Goal: Information Seeking & Learning: Learn about a topic

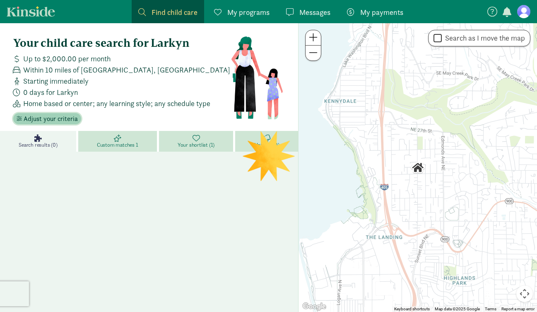
click at [60, 121] on span "Adjust your criteria" at bounding box center [51, 119] width 54 height 10
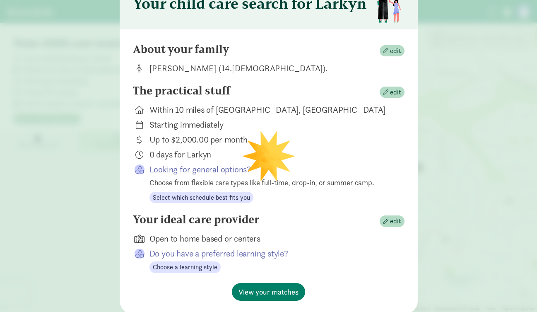
scroll to position [49, 0]
click at [282, 297] on span "View your matches" at bounding box center [269, 292] width 60 height 11
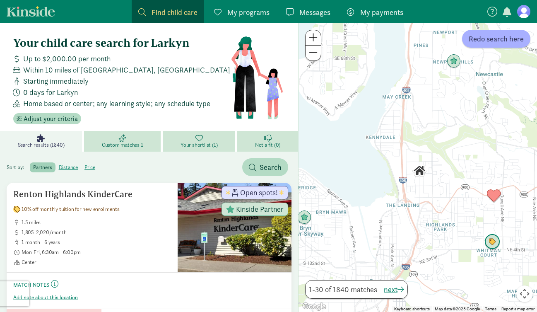
click at [497, 243] on img "Click to see details" at bounding box center [493, 242] width 16 height 16
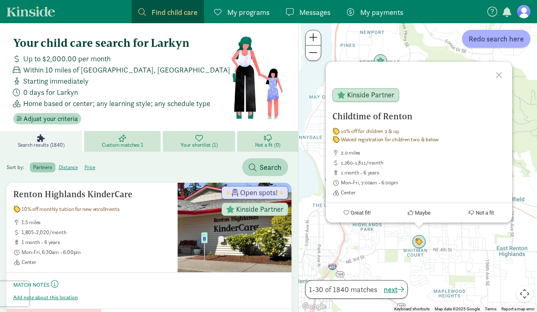
click at [374, 247] on div "Childtime of Renton 10% off for children 2 & up Waived registration for childre…" at bounding box center [418, 167] width 239 height 289
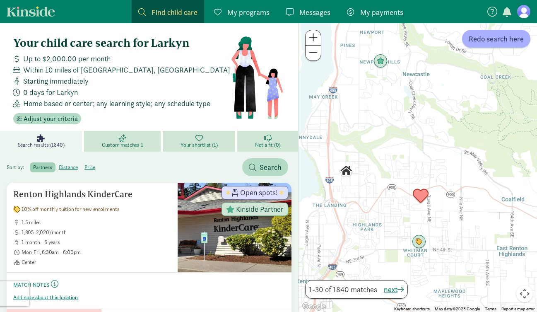
click at [421, 197] on img "Click to see details" at bounding box center [421, 196] width 16 height 16
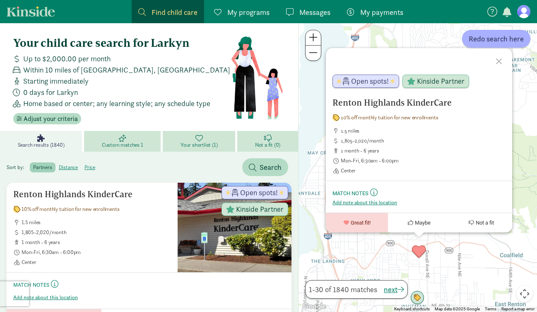
click at [363, 256] on div "Renton Highlands KinderCare 10% off monthly tuition for new enrollments 1.5 mil…" at bounding box center [418, 167] width 239 height 289
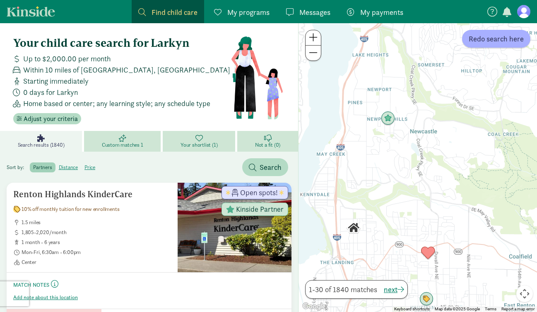
drag, startPoint x: 365, startPoint y: 237, endPoint x: 375, endPoint y: 237, distance: 9.9
click at [374, 237] on div at bounding box center [418, 167] width 239 height 289
click at [392, 123] on img "Click to see details" at bounding box center [389, 120] width 16 height 16
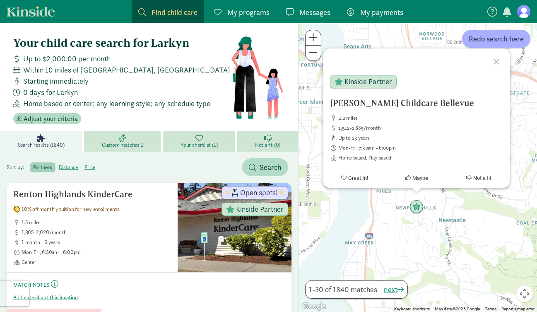
click at [393, 249] on div "Hirohito Childcare Bellevue 2.2 miles 1,542-1,685/month up to 13 years Mon-Fri,…" at bounding box center [418, 167] width 239 height 289
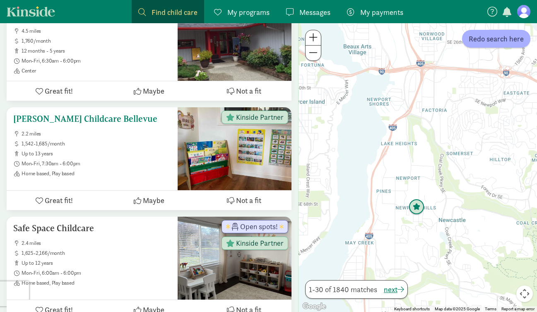
scroll to position [346, 0]
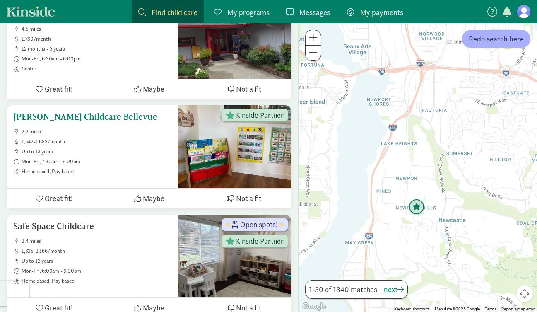
click at [91, 118] on h5 "Hirohito Childcare Bellevue" at bounding box center [92, 117] width 158 height 10
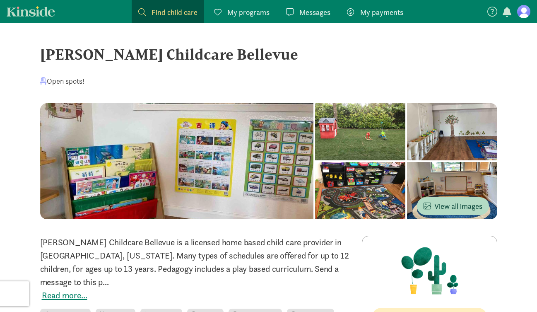
click at [375, 139] on div at bounding box center [360, 131] width 90 height 57
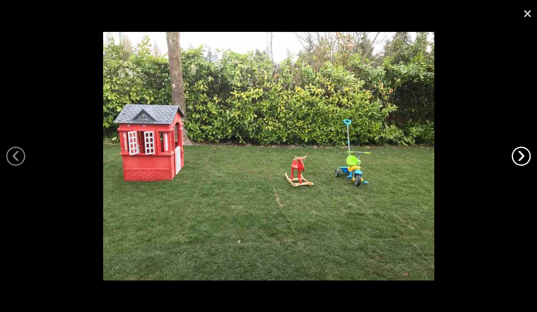
click at [517, 158] on link "›" at bounding box center [521, 156] width 19 height 19
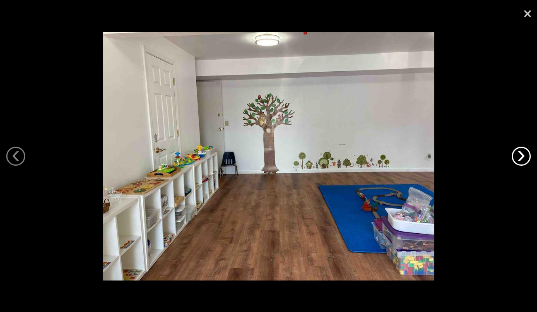
click at [517, 158] on link "›" at bounding box center [521, 156] width 19 height 19
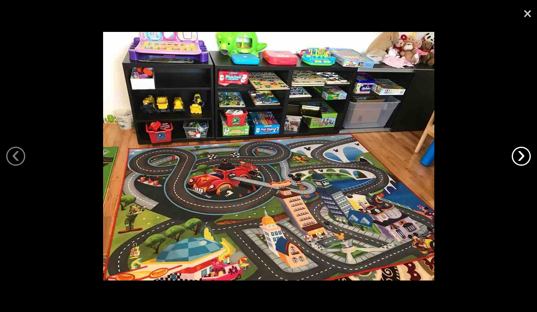
click at [517, 158] on link "›" at bounding box center [521, 156] width 19 height 19
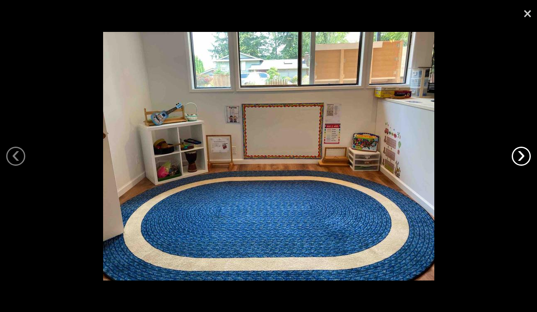
click at [517, 158] on link "›" at bounding box center [521, 156] width 19 height 19
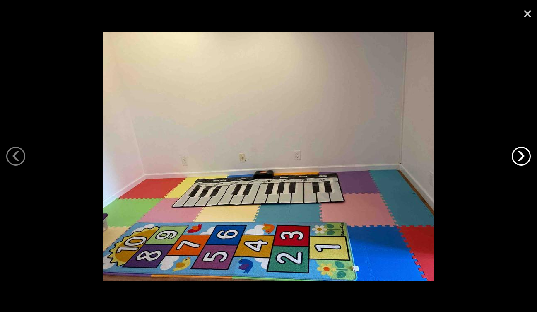
click at [517, 158] on link "›" at bounding box center [521, 156] width 19 height 19
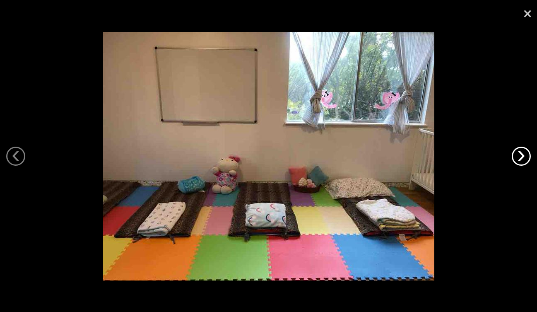
click at [517, 158] on link "›" at bounding box center [521, 156] width 19 height 19
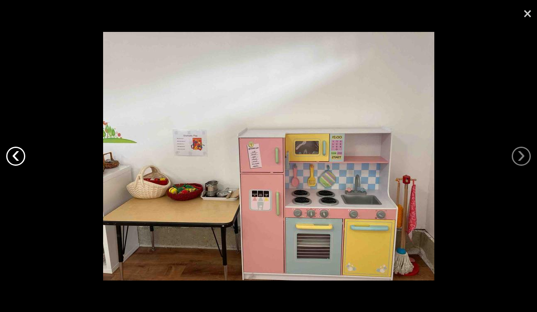
click at [11, 158] on link "‹" at bounding box center [15, 156] width 19 height 19
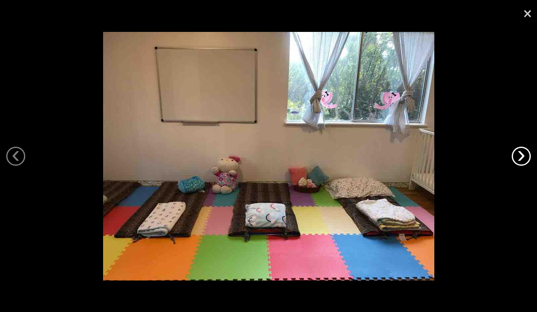
click at [526, 154] on link "›" at bounding box center [521, 156] width 19 height 19
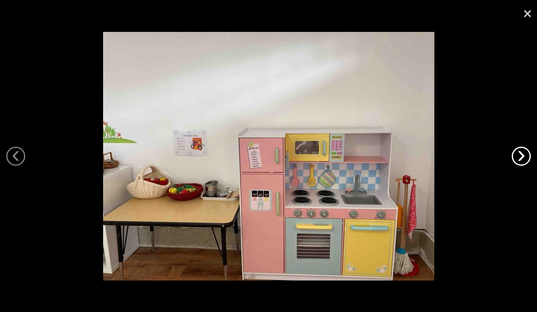
click at [526, 154] on link "›" at bounding box center [521, 156] width 19 height 19
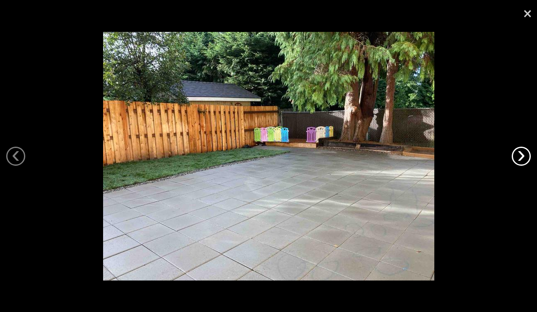
click at [526, 154] on link "›" at bounding box center [521, 156] width 19 height 19
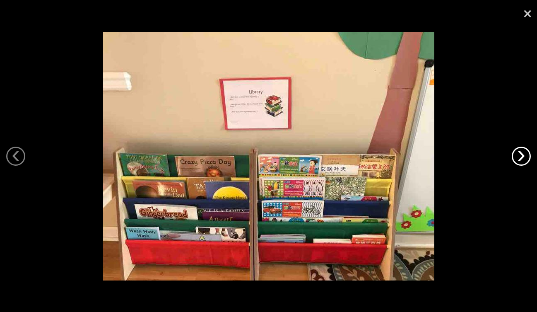
click at [526, 154] on link "›" at bounding box center [521, 156] width 19 height 19
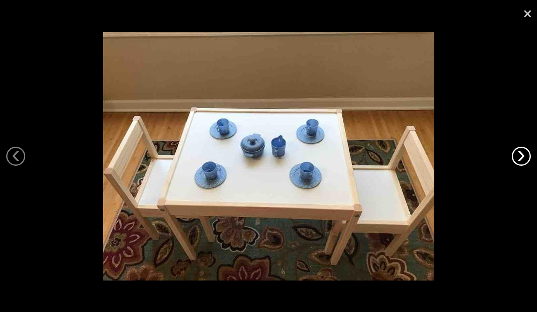
click at [526, 154] on link "›" at bounding box center [521, 156] width 19 height 19
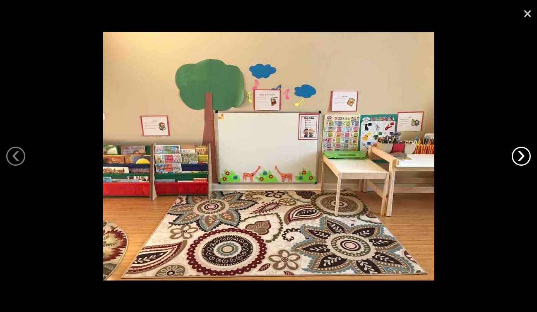
click at [526, 154] on link "›" at bounding box center [521, 156] width 19 height 19
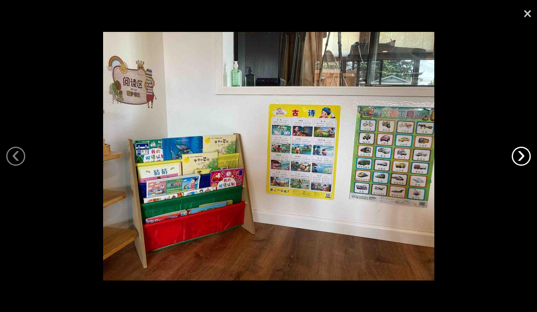
click at [526, 154] on link "›" at bounding box center [521, 156] width 19 height 19
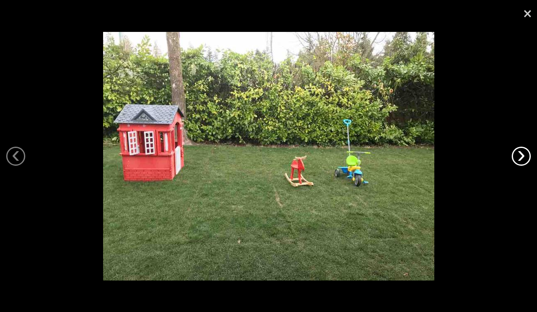
click at [526, 154] on link "›" at bounding box center [521, 156] width 19 height 19
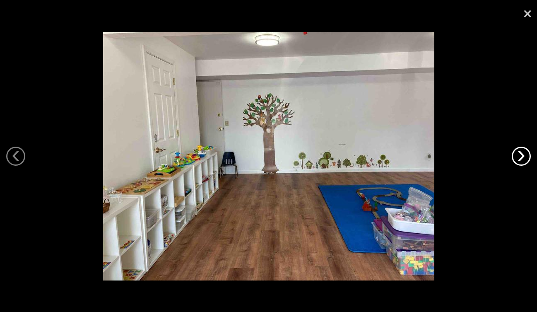
click at [526, 154] on link "›" at bounding box center [521, 156] width 19 height 19
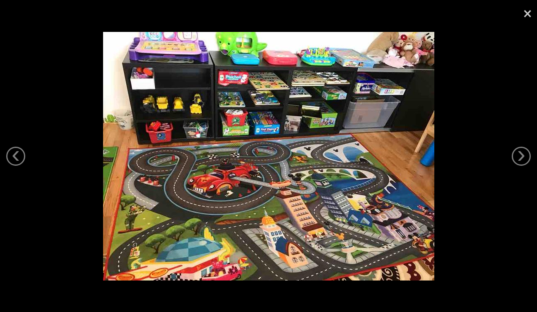
click at [501, 196] on div at bounding box center [268, 156] width 537 height 312
click at [528, 16] on link "×" at bounding box center [527, 12] width 19 height 25
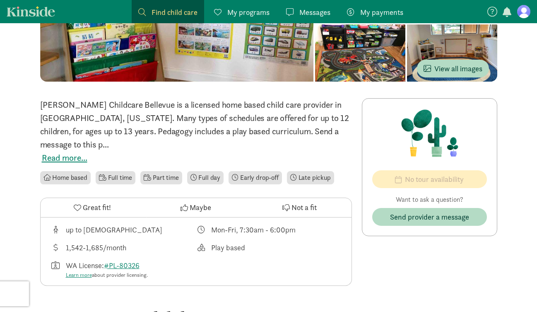
scroll to position [139, 0]
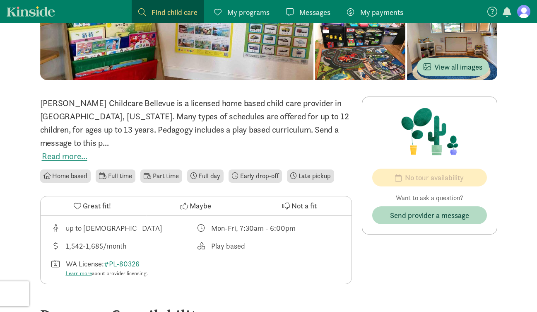
click at [65, 150] on button "Read more..." at bounding box center [65, 156] width 46 height 13
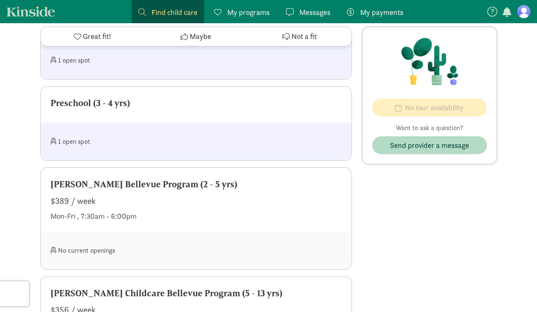
scroll to position [472, 0]
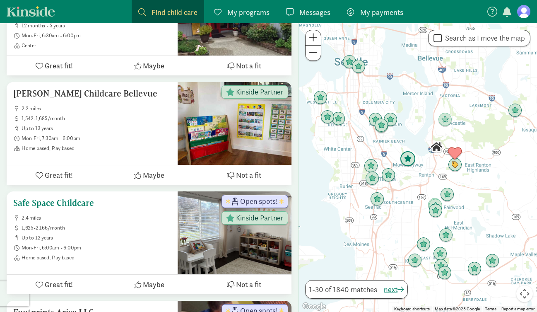
scroll to position [369, 0]
click at [138, 237] on span "up to 12 years" at bounding box center [97, 237] width 150 height 7
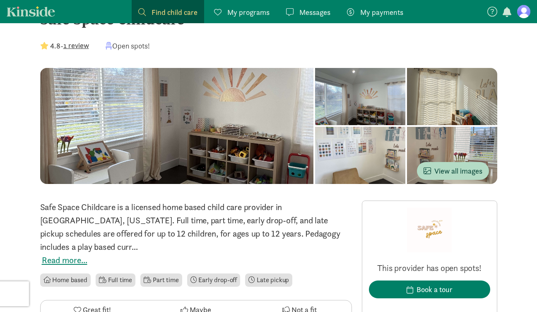
scroll to position [35, 0]
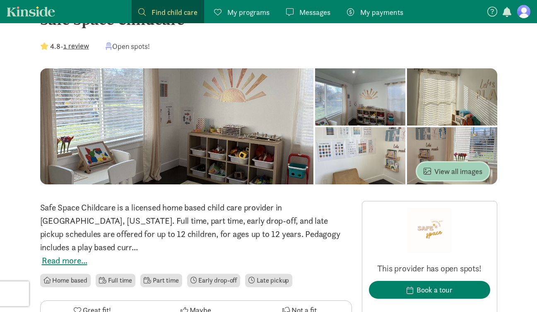
click at [451, 169] on span "View all images" at bounding box center [453, 171] width 59 height 11
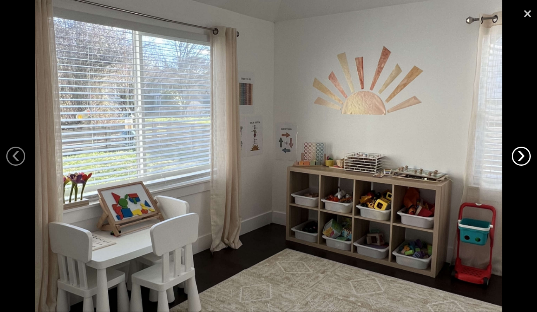
click at [525, 156] on link "›" at bounding box center [521, 156] width 19 height 19
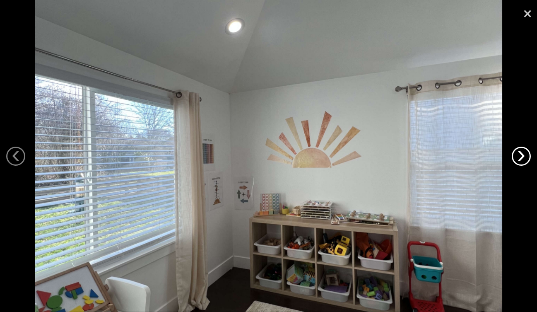
click at [525, 156] on link "›" at bounding box center [521, 156] width 19 height 19
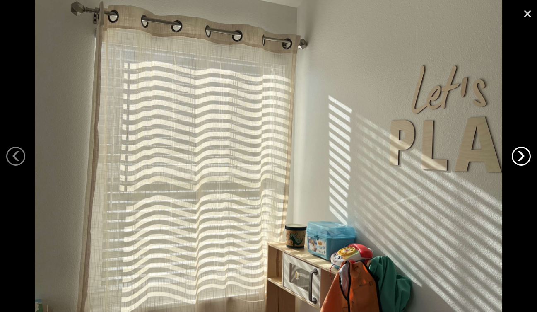
click at [525, 156] on link "›" at bounding box center [521, 156] width 19 height 19
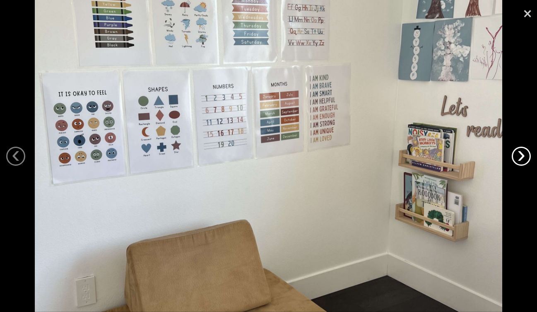
click at [524, 156] on link "›" at bounding box center [521, 156] width 19 height 19
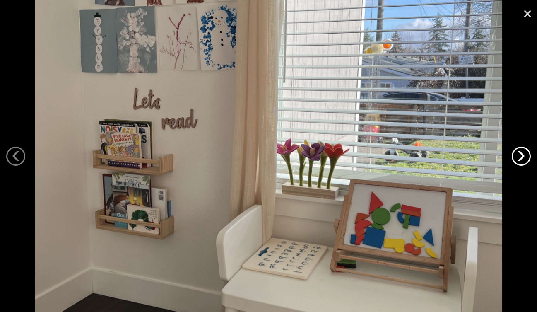
click at [524, 156] on link "›" at bounding box center [521, 156] width 19 height 19
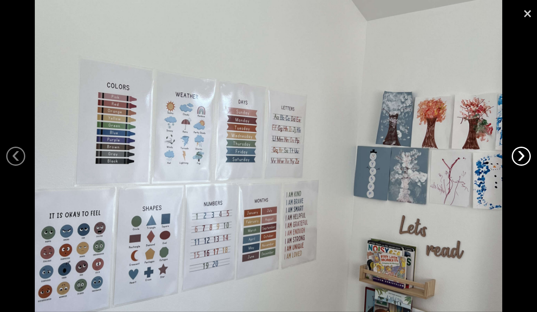
click at [524, 156] on link "›" at bounding box center [521, 156] width 19 height 19
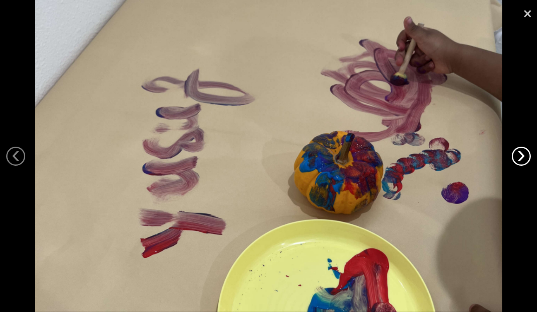
click at [524, 156] on link "›" at bounding box center [521, 156] width 19 height 19
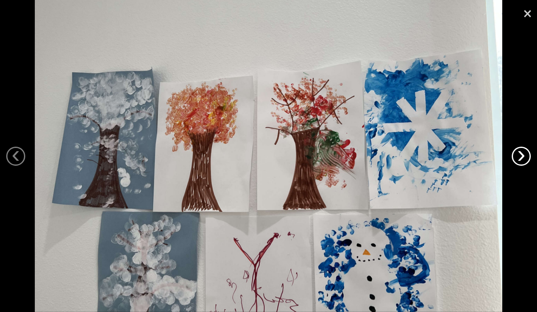
click at [524, 156] on link "›" at bounding box center [521, 156] width 19 height 19
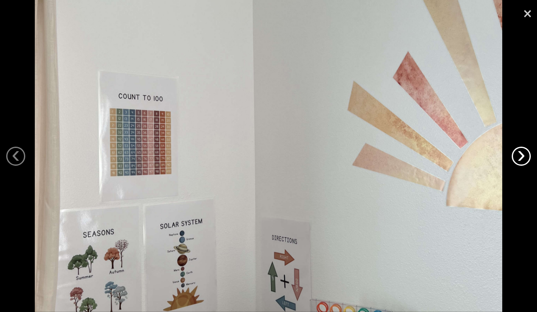
click at [524, 156] on link "›" at bounding box center [521, 156] width 19 height 19
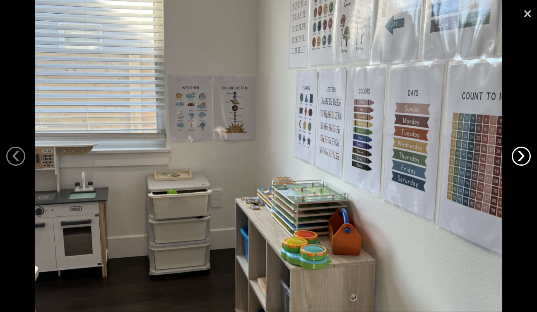
click at [524, 156] on link "›" at bounding box center [521, 156] width 19 height 19
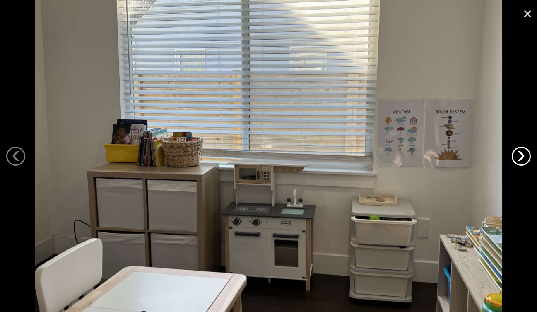
click at [524, 156] on link "›" at bounding box center [521, 156] width 19 height 19
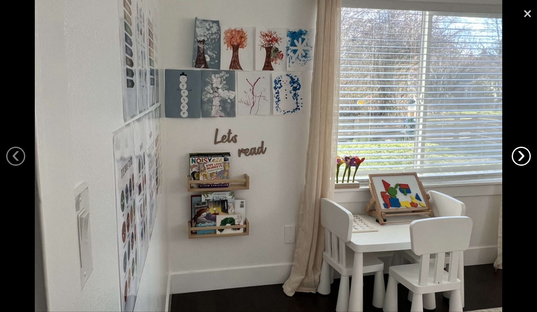
click at [524, 156] on link "›" at bounding box center [521, 156] width 19 height 19
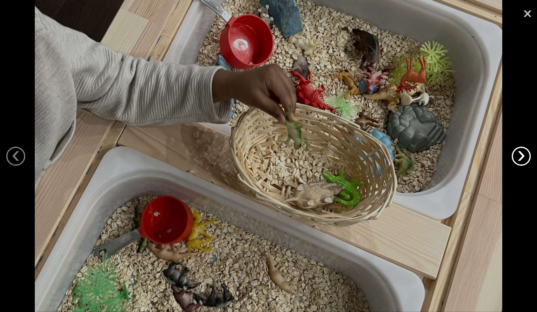
click at [524, 156] on link "›" at bounding box center [521, 156] width 19 height 19
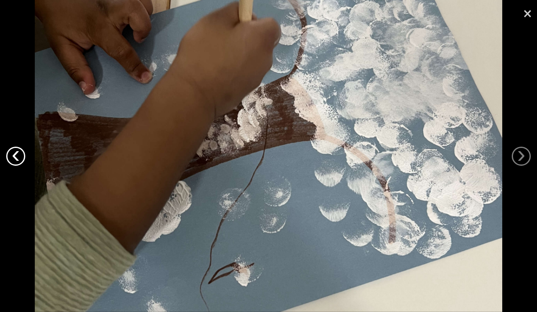
click at [17, 160] on link "‹" at bounding box center [15, 156] width 19 height 19
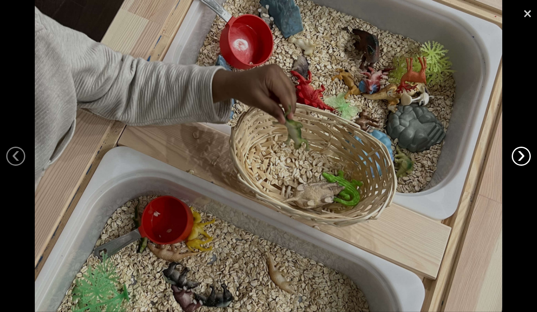
click at [521, 152] on link "›" at bounding box center [521, 156] width 19 height 19
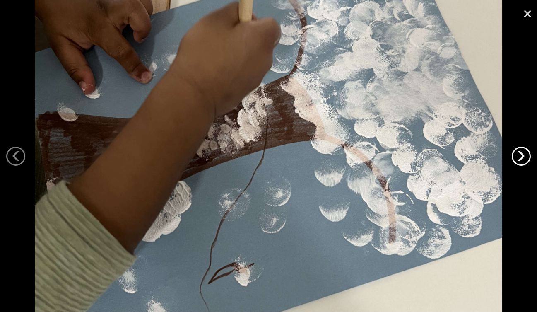
click at [521, 152] on link "›" at bounding box center [521, 156] width 19 height 19
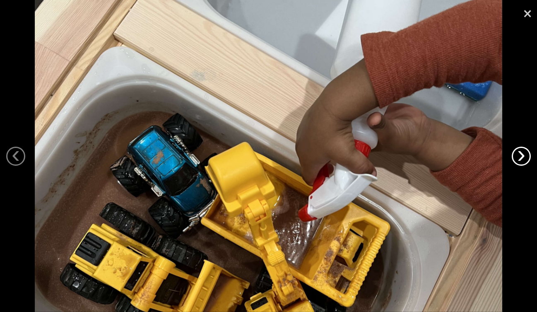
click at [521, 152] on link "›" at bounding box center [521, 156] width 19 height 19
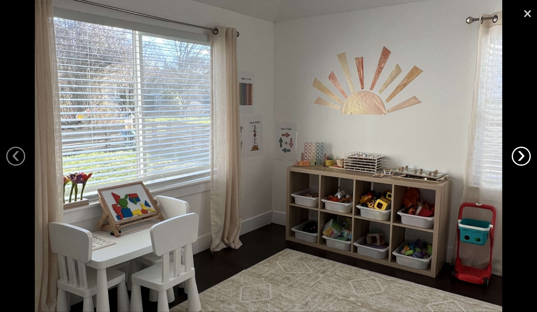
click at [521, 152] on link "›" at bounding box center [521, 156] width 19 height 19
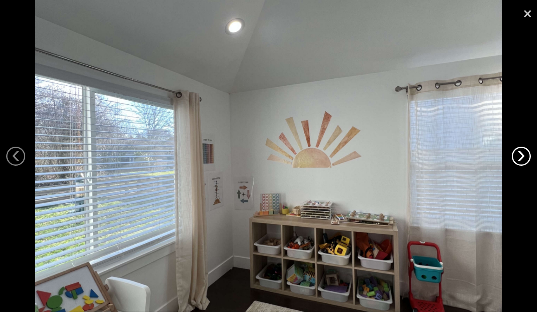
click at [521, 152] on link "›" at bounding box center [521, 156] width 19 height 19
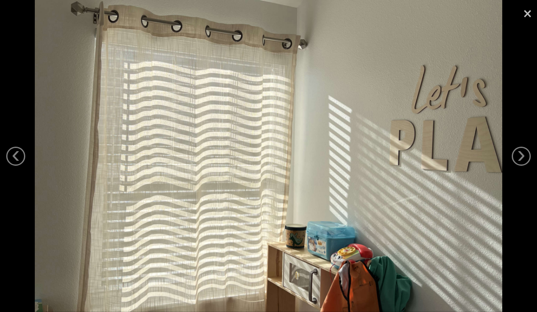
click at [530, 15] on link "×" at bounding box center [527, 12] width 19 height 25
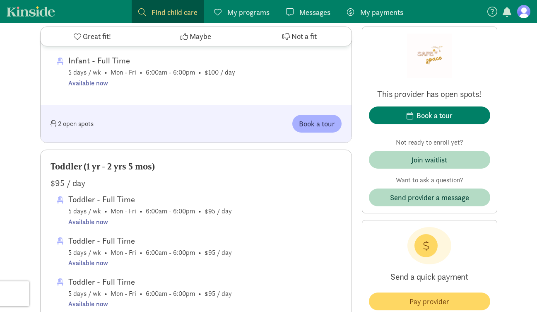
scroll to position [524, 0]
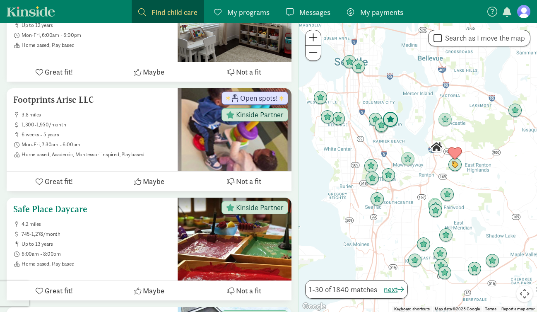
scroll to position [582, 0]
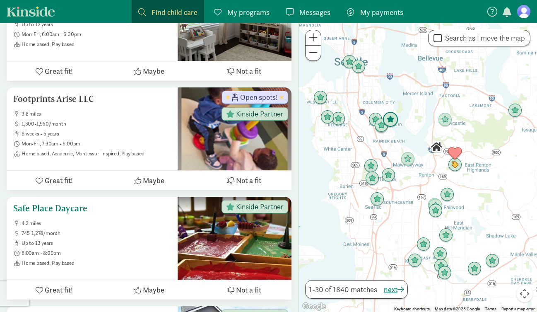
click at [70, 212] on h5 "Safe Place Daycare" at bounding box center [92, 208] width 158 height 10
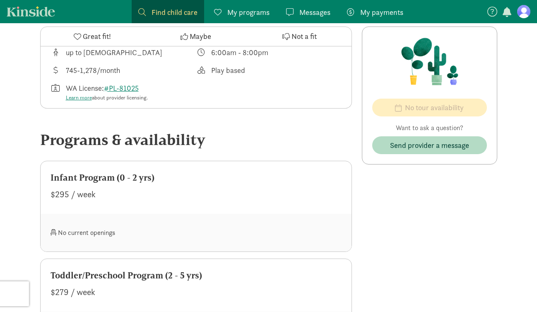
scroll to position [320, 0]
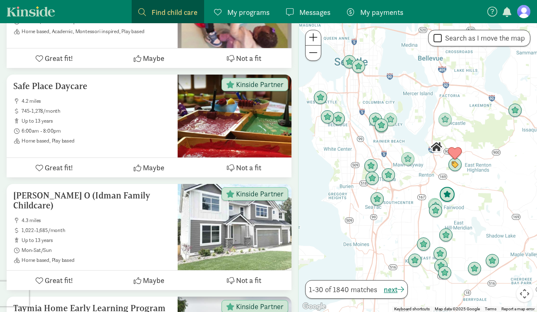
scroll to position [706, 0]
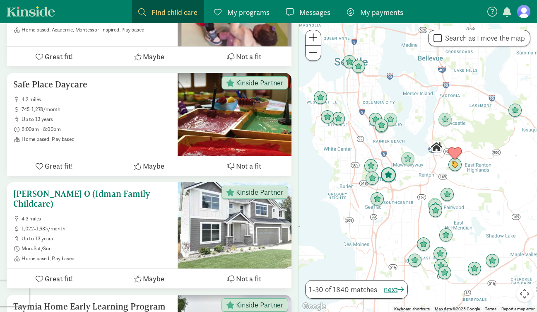
click at [84, 205] on h5 "[PERSON_NAME] O (Idman Family Childcare)" at bounding box center [92, 199] width 158 height 20
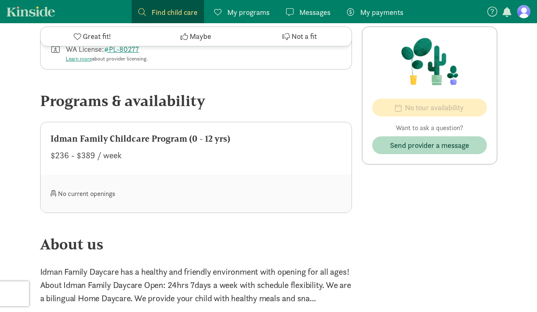
scroll to position [381, 0]
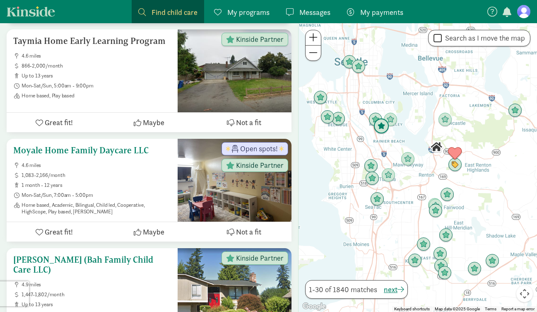
scroll to position [971, 0]
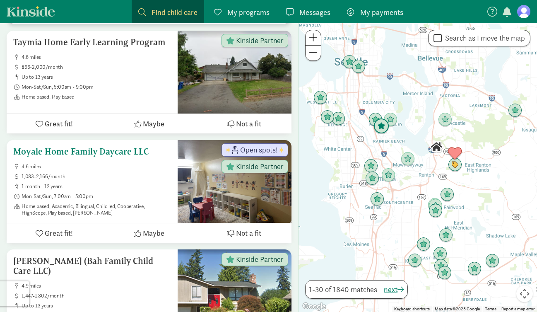
click at [79, 184] on span "1 month - 12 years" at bounding box center [97, 186] width 150 height 7
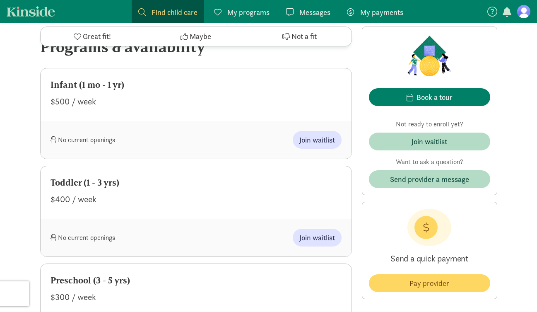
scroll to position [408, 0]
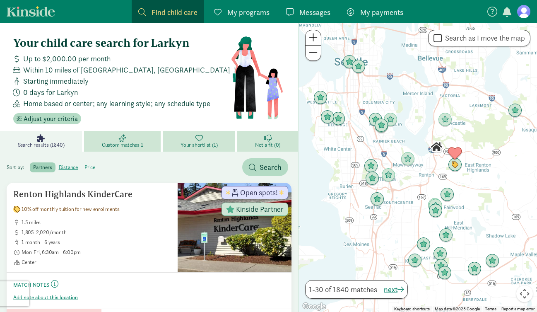
click at [86, 168] on label "price" at bounding box center [89, 167] width 17 height 10
click at [85, 164] on input "price" at bounding box center [85, 164] width 0 height 0
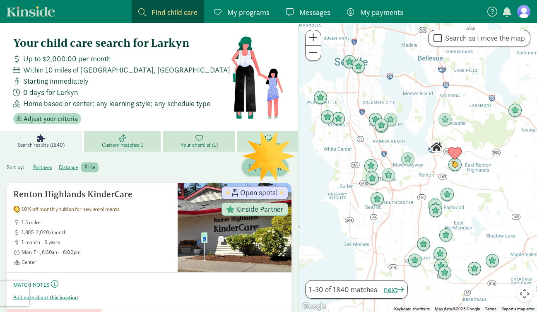
click at [246, 168] on button "Search" at bounding box center [265, 167] width 46 height 18
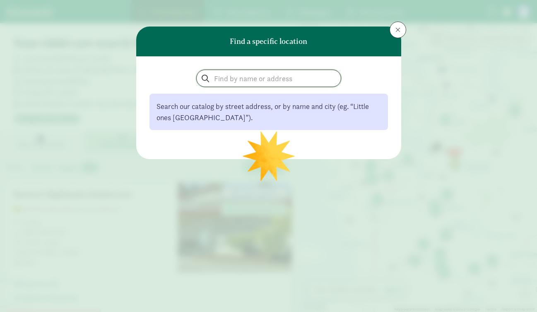
click at [281, 80] on input "search" at bounding box center [269, 78] width 144 height 17
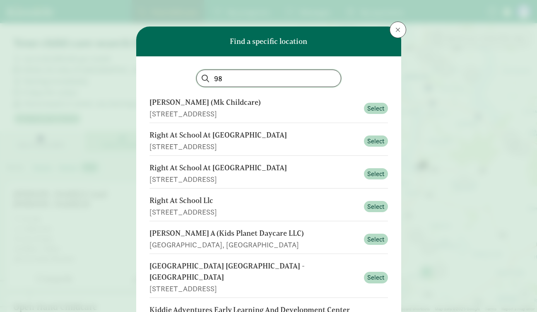
type input "9"
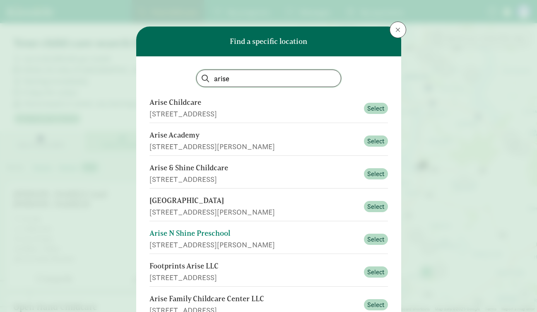
type input "arise"
click at [307, 238] on div "Arise N Shine Preschool" at bounding box center [255, 233] width 210 height 11
